Goal: Transaction & Acquisition: Purchase product/service

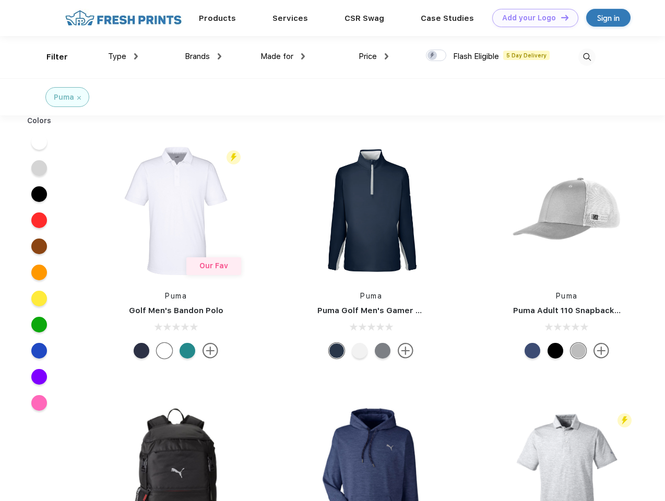
click at [532, 18] on link "Add your Logo Design Tool" at bounding box center [535, 18] width 86 height 18
click at [0, 0] on div "Design Tool" at bounding box center [0, 0] width 0 height 0
click at [560, 17] on link "Add your Logo Design Tool" at bounding box center [535, 18] width 86 height 18
click at [50, 57] on div "Filter" at bounding box center [56, 57] width 21 height 12
click at [123, 56] on span "Type" at bounding box center [117, 56] width 18 height 9
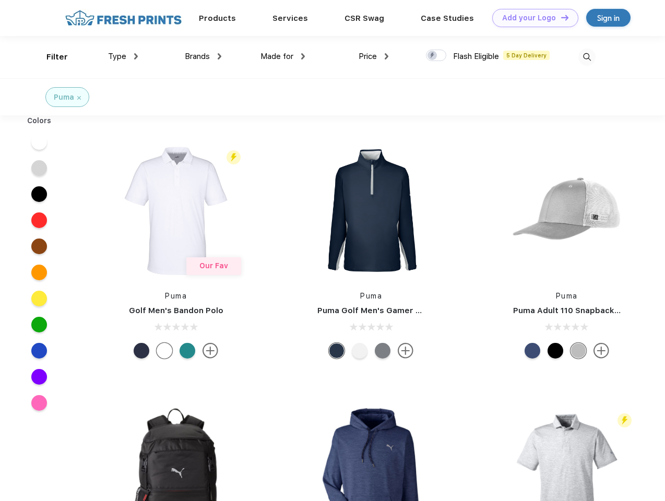
click at [203, 56] on span "Brands" at bounding box center [197, 56] width 25 height 9
click at [283, 56] on span "Made for" at bounding box center [277, 56] width 33 height 9
click at [374, 56] on span "Price" at bounding box center [368, 56] width 18 height 9
click at [437, 56] on div at bounding box center [436, 55] width 20 height 11
click at [433, 56] on input "checkbox" at bounding box center [429, 52] width 7 height 7
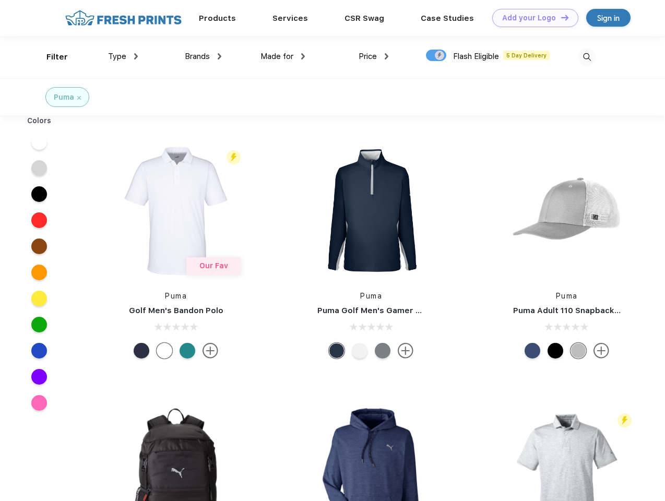
click at [587, 57] on img at bounding box center [587, 57] width 17 height 17
